Goal: Task Accomplishment & Management: Manage account settings

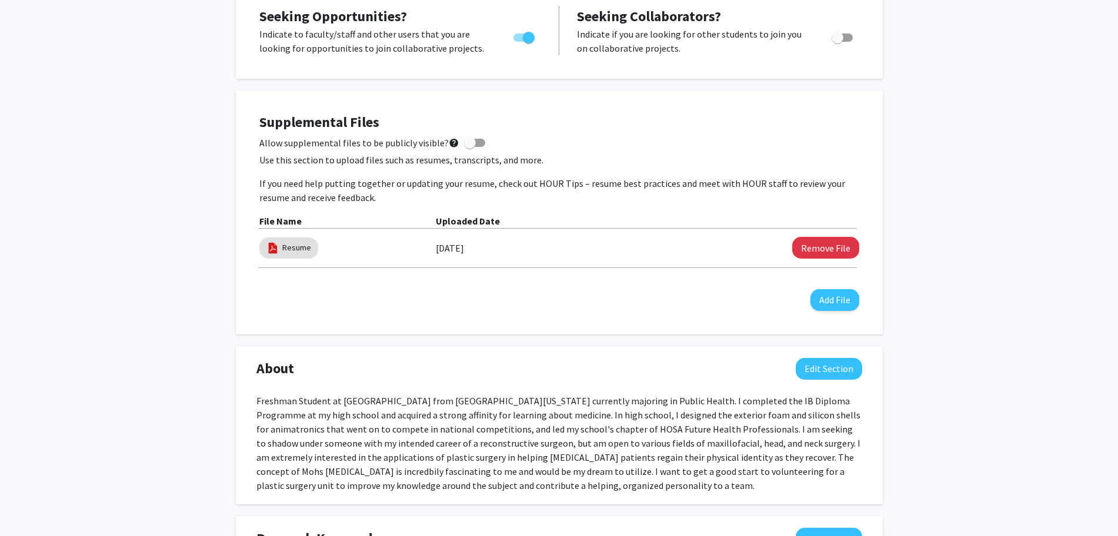
scroll to position [256, 0]
click at [820, 368] on button "Edit Section" at bounding box center [829, 370] width 66 height 22
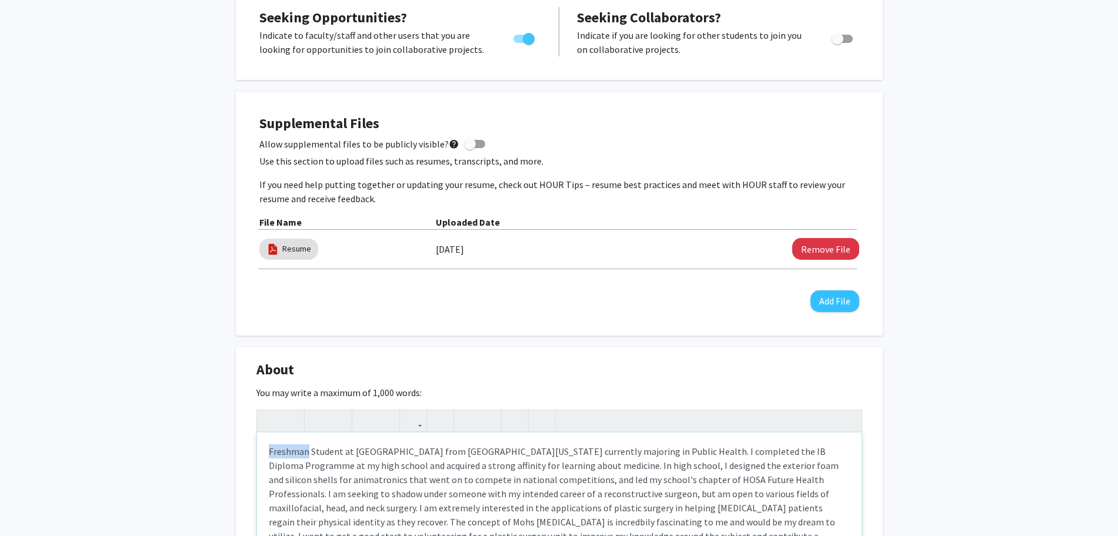
drag, startPoint x: 305, startPoint y: 449, endPoint x: 233, endPoint y: 453, distance: 71.9
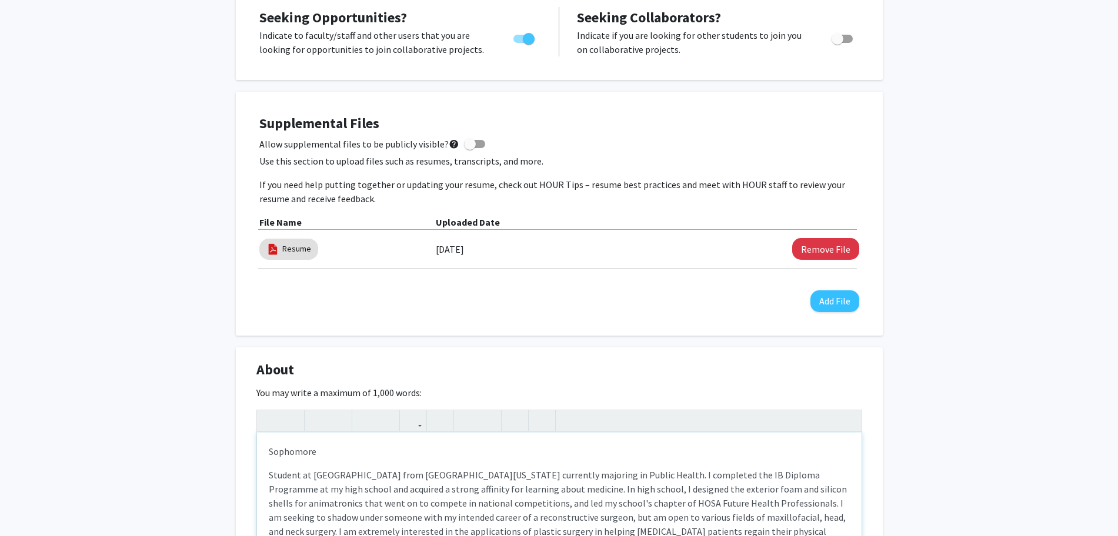
scroll to position [266, 0]
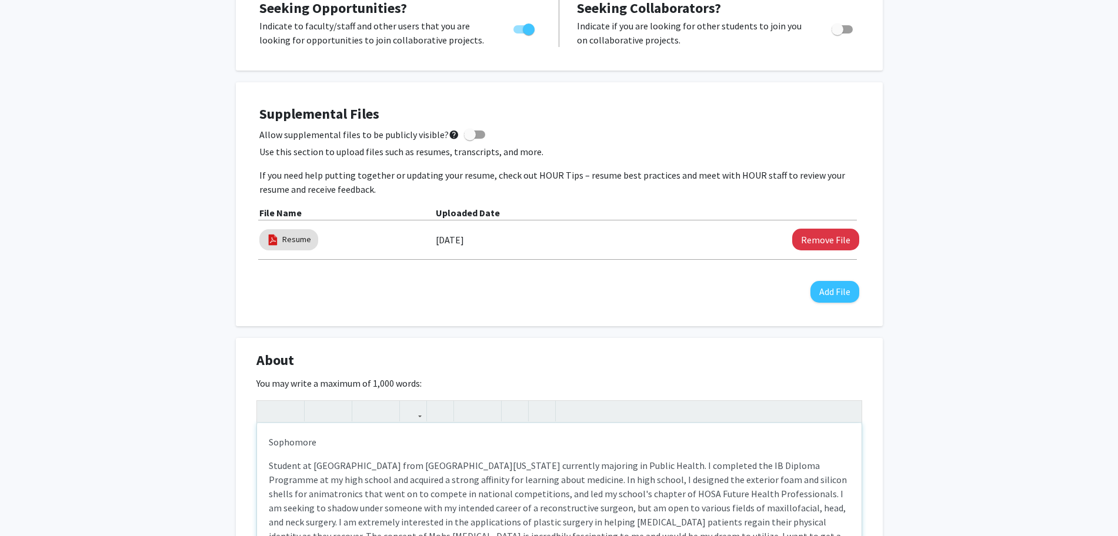
type textarea "<p>Sophomore<span style="font-size: 1rem;">&nbsp;Student at [GEOGRAPHIC_DATA] f…"
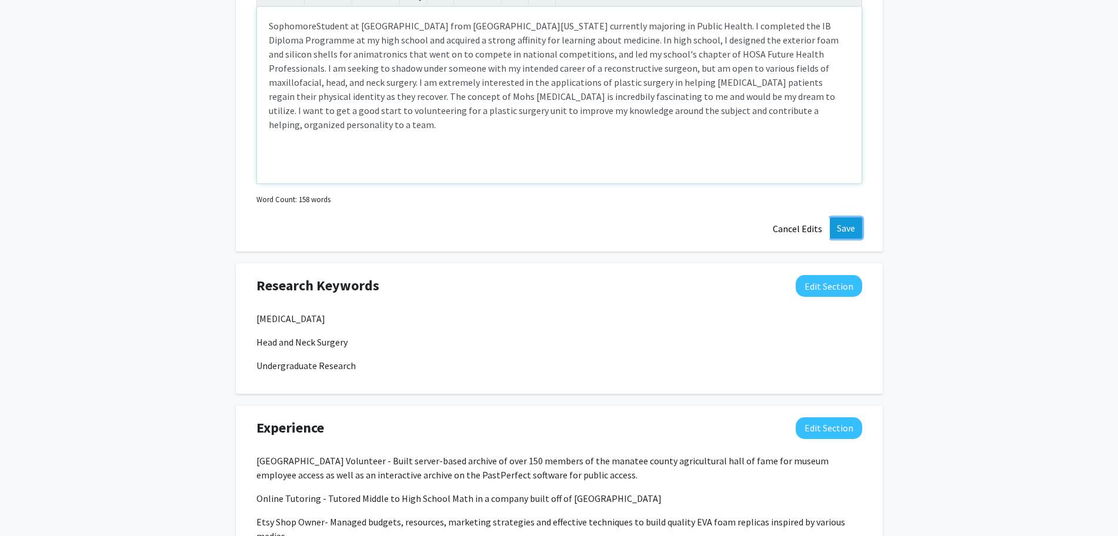
click at [849, 221] on button "Save" at bounding box center [846, 228] width 32 height 21
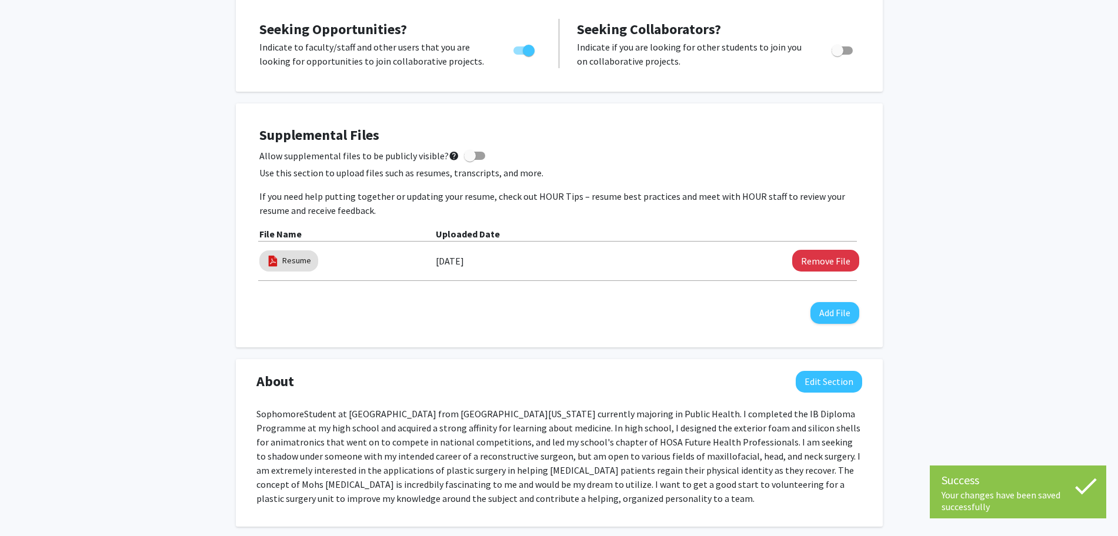
scroll to position [0, 0]
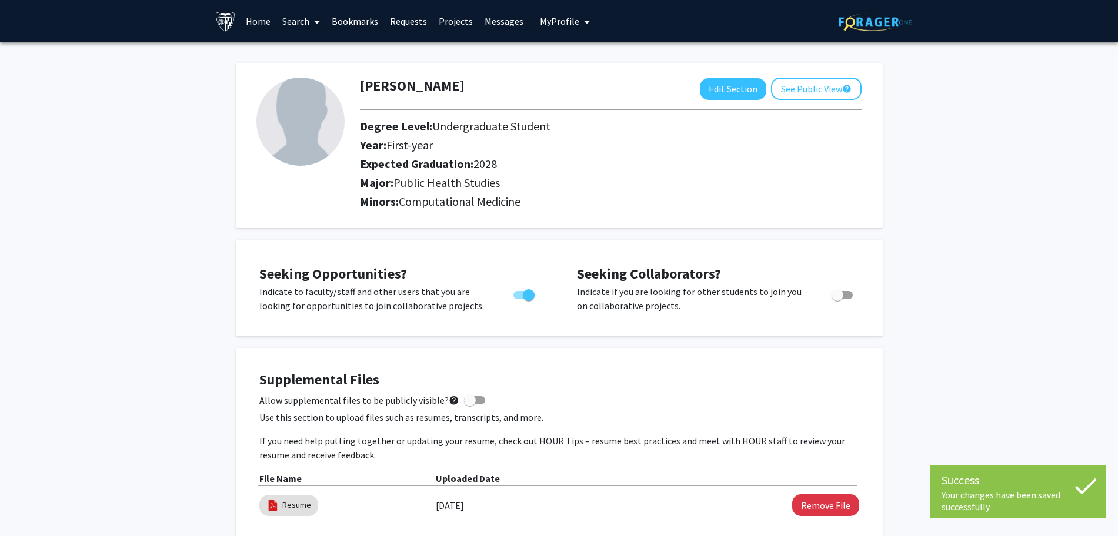
click at [303, 18] on link "Search" at bounding box center [300, 21] width 49 height 41
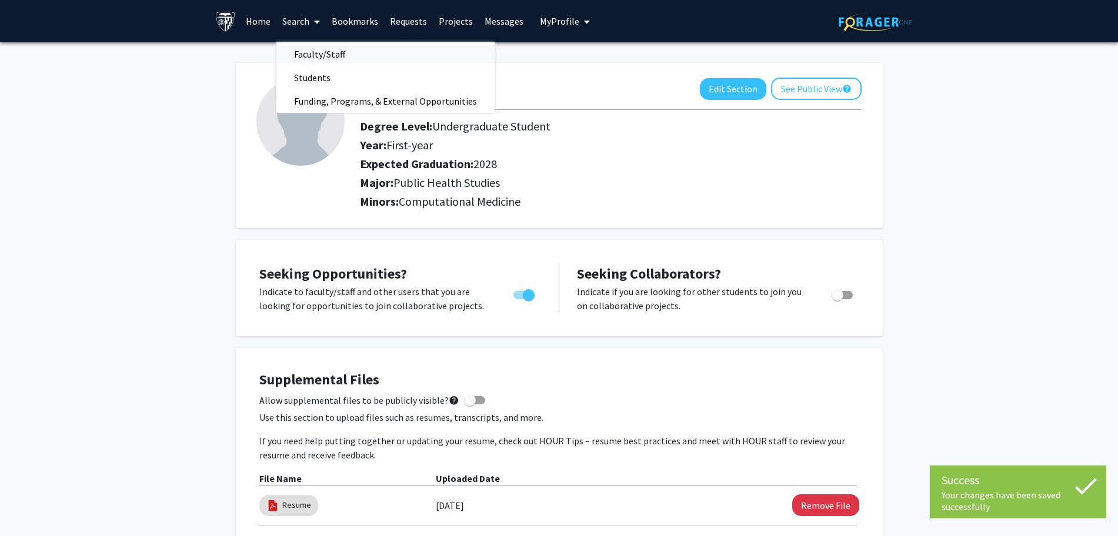
click at [321, 52] on span "Faculty/Staff" at bounding box center [319, 54] width 86 height 24
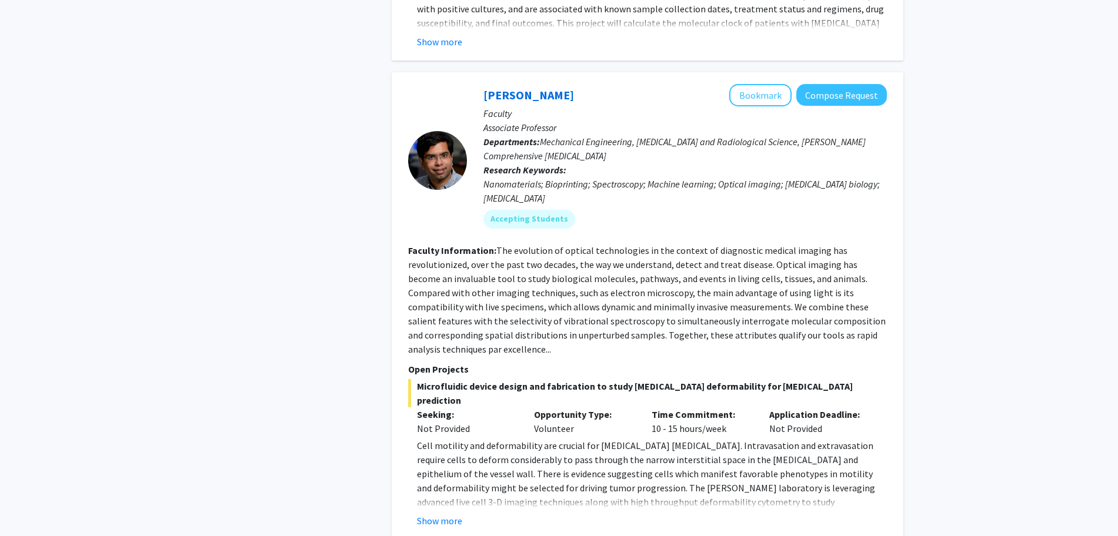
scroll to position [1194, 0]
